Goal: Transaction & Acquisition: Purchase product/service

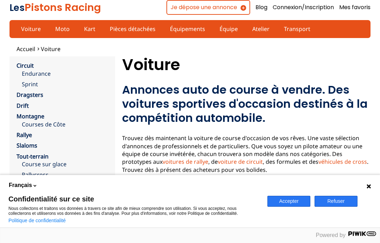
click at [275, 203] on button "Accepter" at bounding box center [288, 200] width 43 height 11
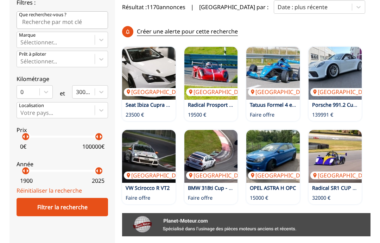
scroll to position [202, 0]
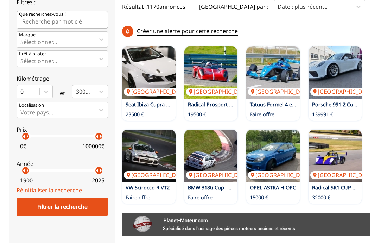
click at [129, 103] on link "Seat Ibiza Cupra SC Trophy" at bounding box center [158, 104] width 64 height 7
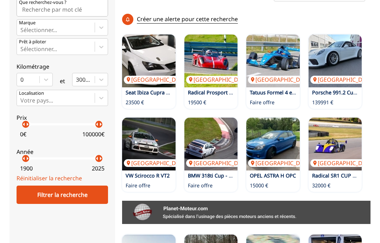
scroll to position [214, 0]
click at [191, 50] on img at bounding box center [210, 60] width 53 height 53
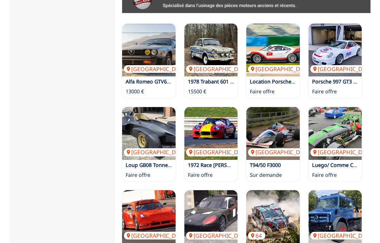
scroll to position [425, 0]
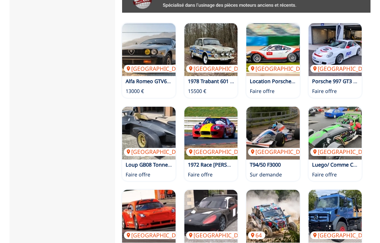
click at [137, 46] on img at bounding box center [148, 49] width 53 height 53
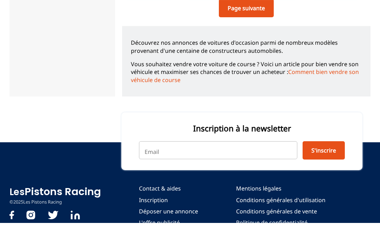
scroll to position [698, 0]
